Goal: Information Seeking & Learning: Learn about a topic

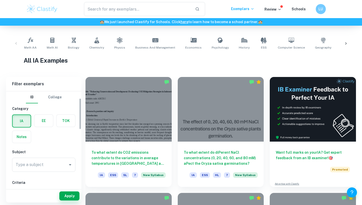
scroll to position [21, 0]
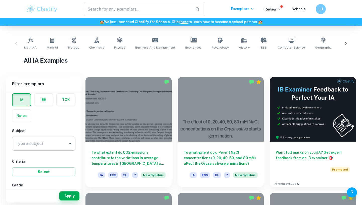
click at [68, 143] on icon "Open" at bounding box center [70, 144] width 6 height 6
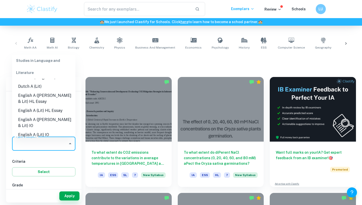
scroll to position [60, 0]
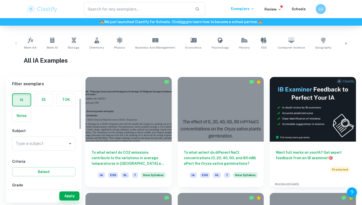
click at [41, 148] on input "Type a subject" at bounding box center [39, 144] width 51 height 10
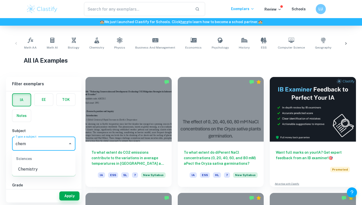
click at [43, 172] on li "Chemistry" at bounding box center [43, 169] width 63 height 9
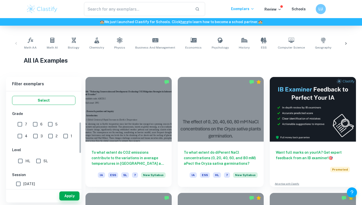
scroll to position [94, 0]
type input "Chemistry"
click at [37, 121] on input "6" at bounding box center [35, 123] width 10 height 10
checkbox input "true"
click at [21, 159] on input "HL" at bounding box center [20, 160] width 10 height 10
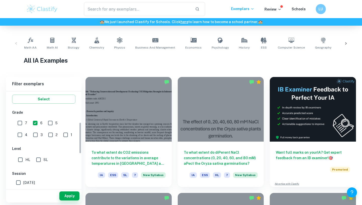
checkbox input "true"
click at [66, 196] on button "Apply" at bounding box center [69, 195] width 20 height 9
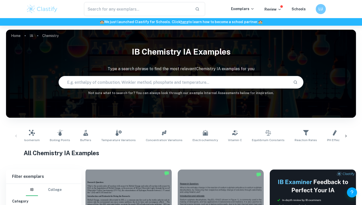
scroll to position [98, 0]
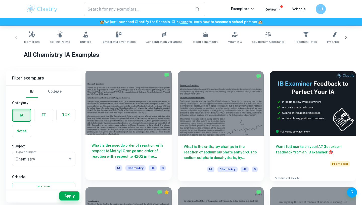
click at [113, 151] on h6 "What is the pseudo order of reaction with respect to Methyl Orange and order of…" at bounding box center [129, 151] width 74 height 17
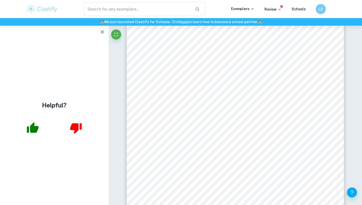
click at [101, 30] on icon "button" at bounding box center [102, 32] width 6 height 6
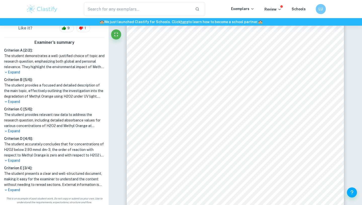
scroll to position [175, 0]
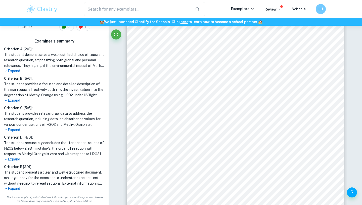
click at [13, 189] on p "Expand" at bounding box center [54, 188] width 101 height 5
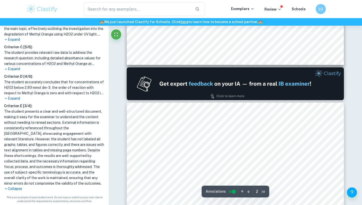
scroll to position [164, 0]
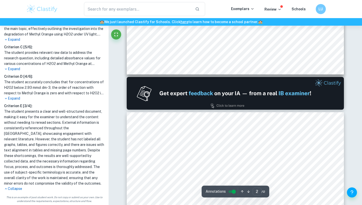
type input "1"
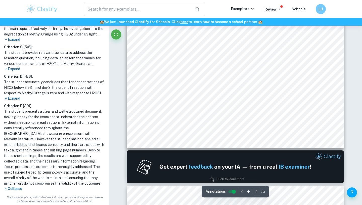
scroll to position [0, 0]
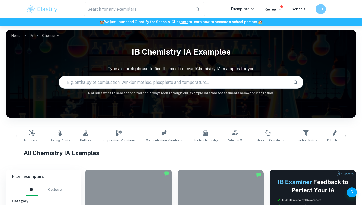
scroll to position [98, 0]
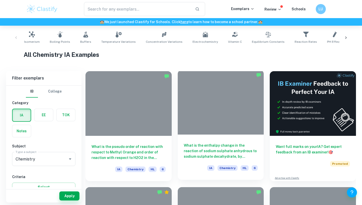
click at [206, 151] on h6 "What is the enthalpy change in the reaction of sodium sulphate anhydrous to sod…" at bounding box center [221, 151] width 74 height 17
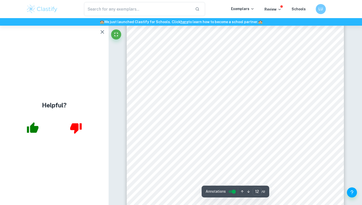
scroll to position [3578, 0]
type input "11"
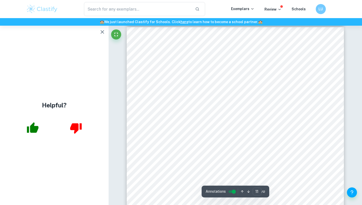
scroll to position [3123, 0]
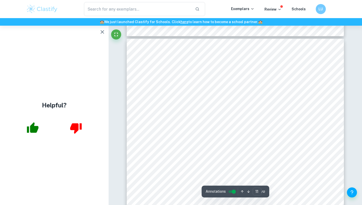
click at [104, 32] on icon "button" at bounding box center [102, 32] width 6 height 6
